Goal: Information Seeking & Learning: Learn about a topic

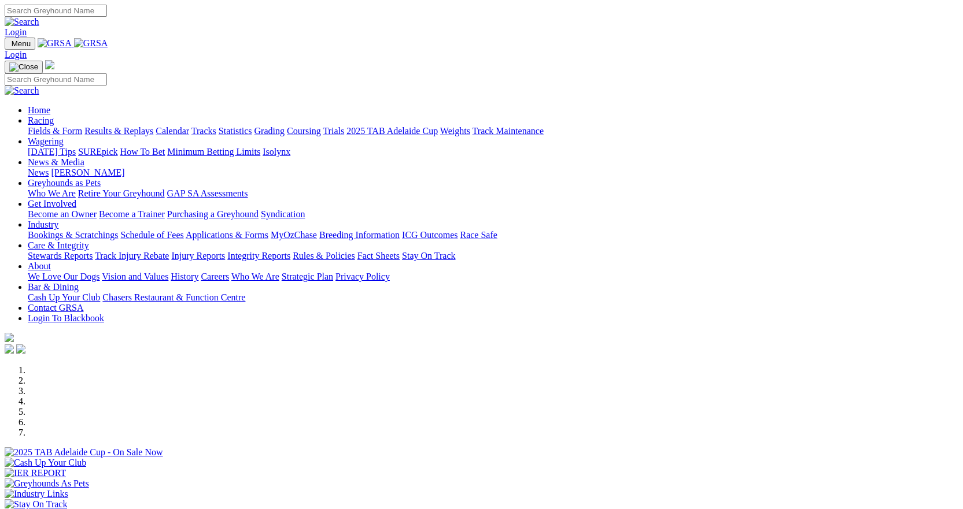
scroll to position [289, 0]
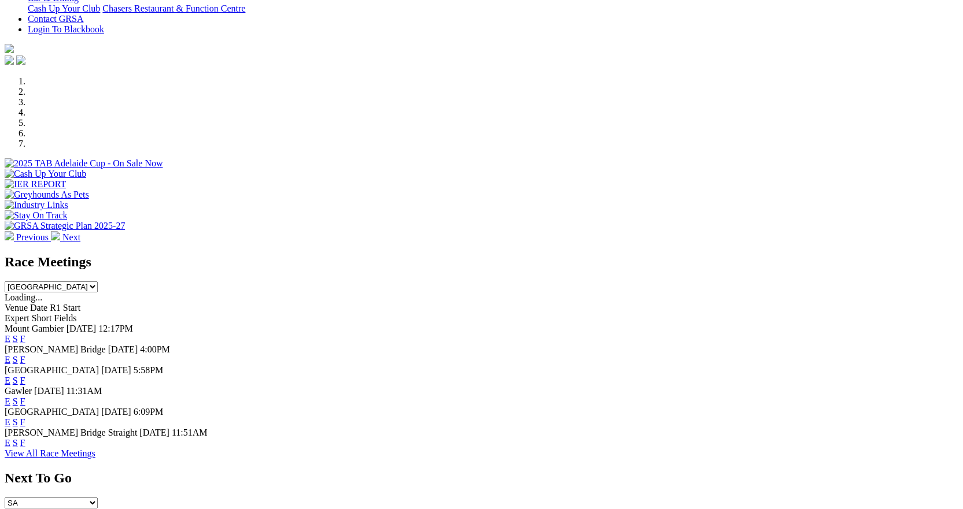
click at [25, 376] on link "F" at bounding box center [22, 381] width 5 height 10
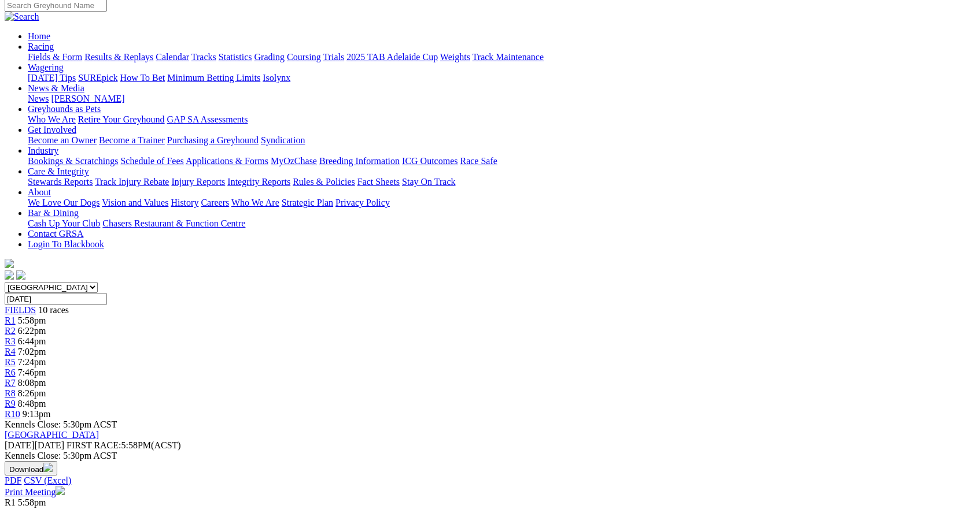
scroll to position [116, 0]
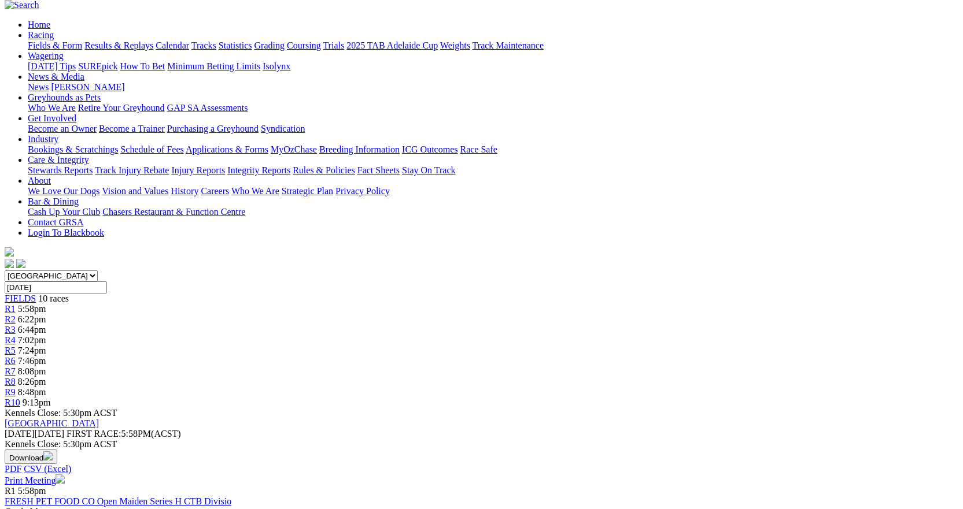
scroll to position [116, 0]
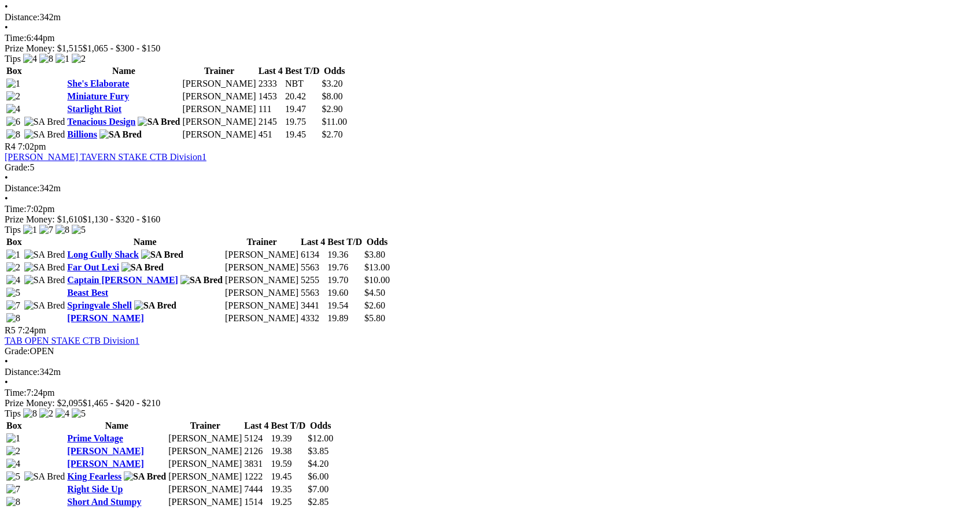
scroll to position [925, 0]
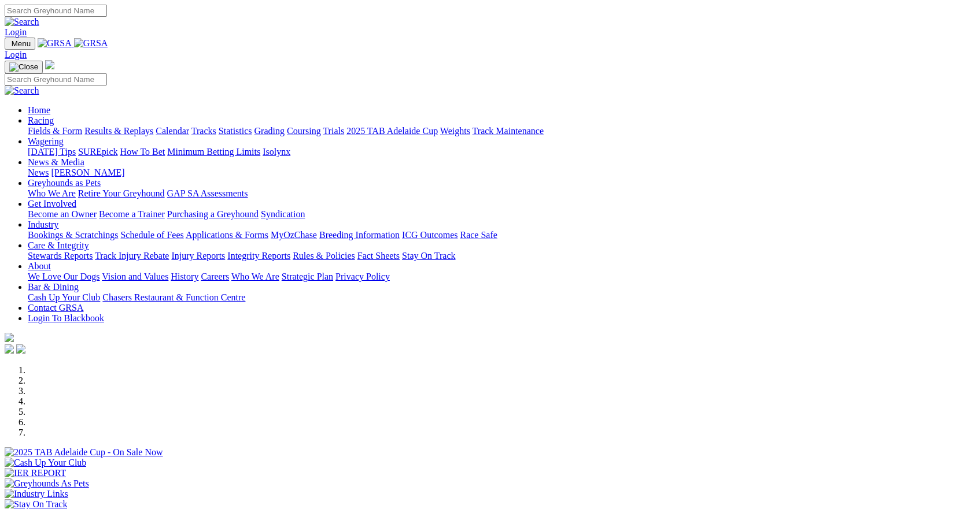
scroll to position [289, 0]
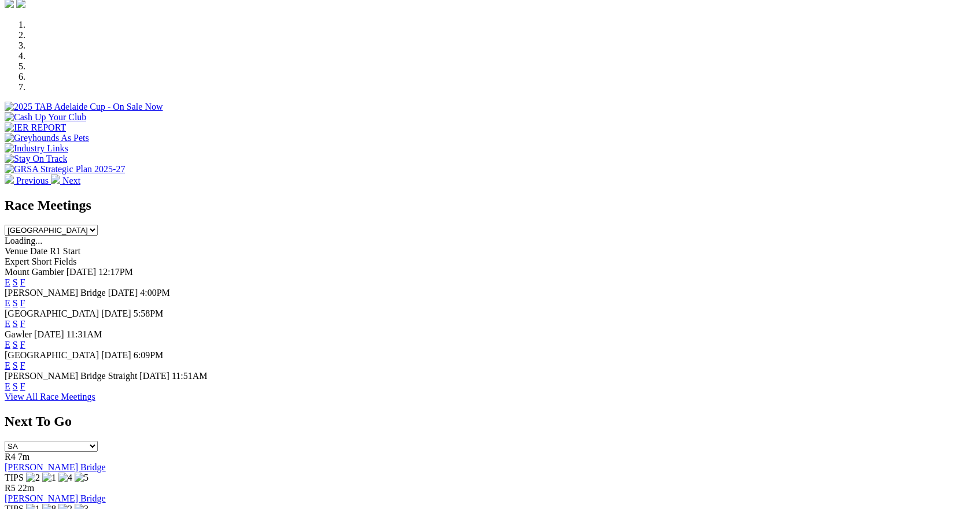
scroll to position [463, 0]
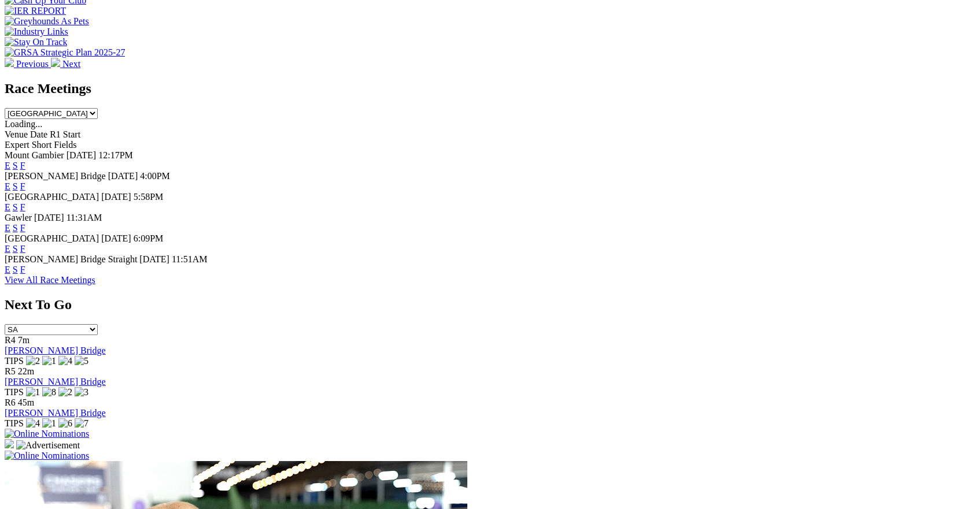
click at [25, 202] on link "F" at bounding box center [22, 207] width 5 height 10
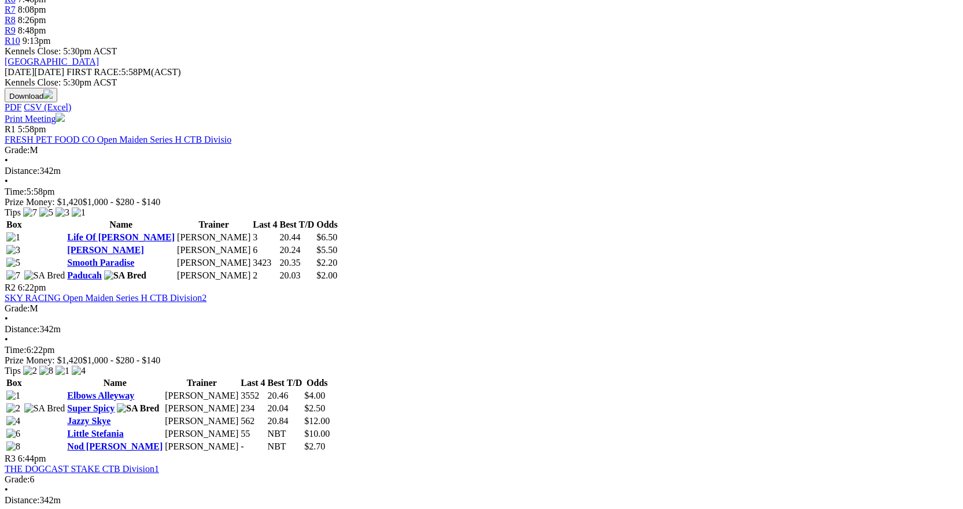
scroll to position [578, 0]
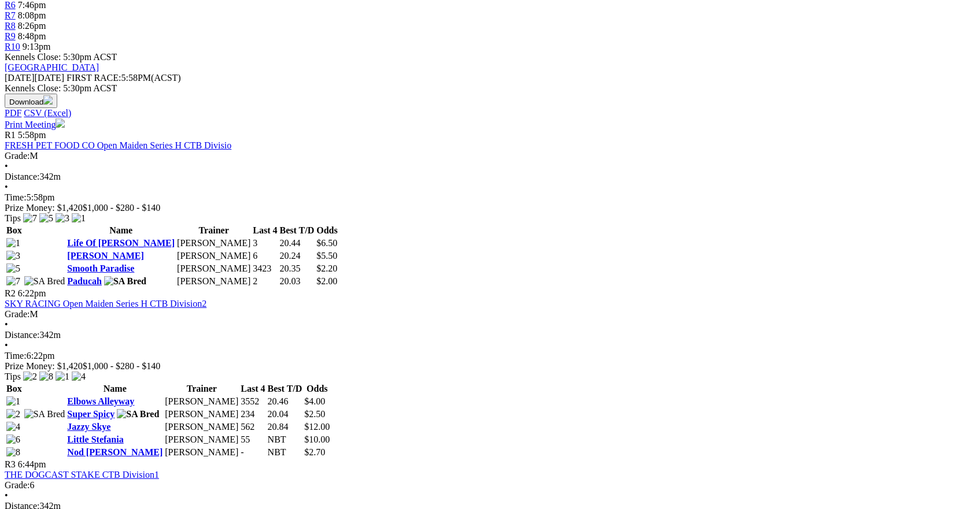
scroll to position [231, 0]
